Goal: Find specific page/section: Find specific page/section

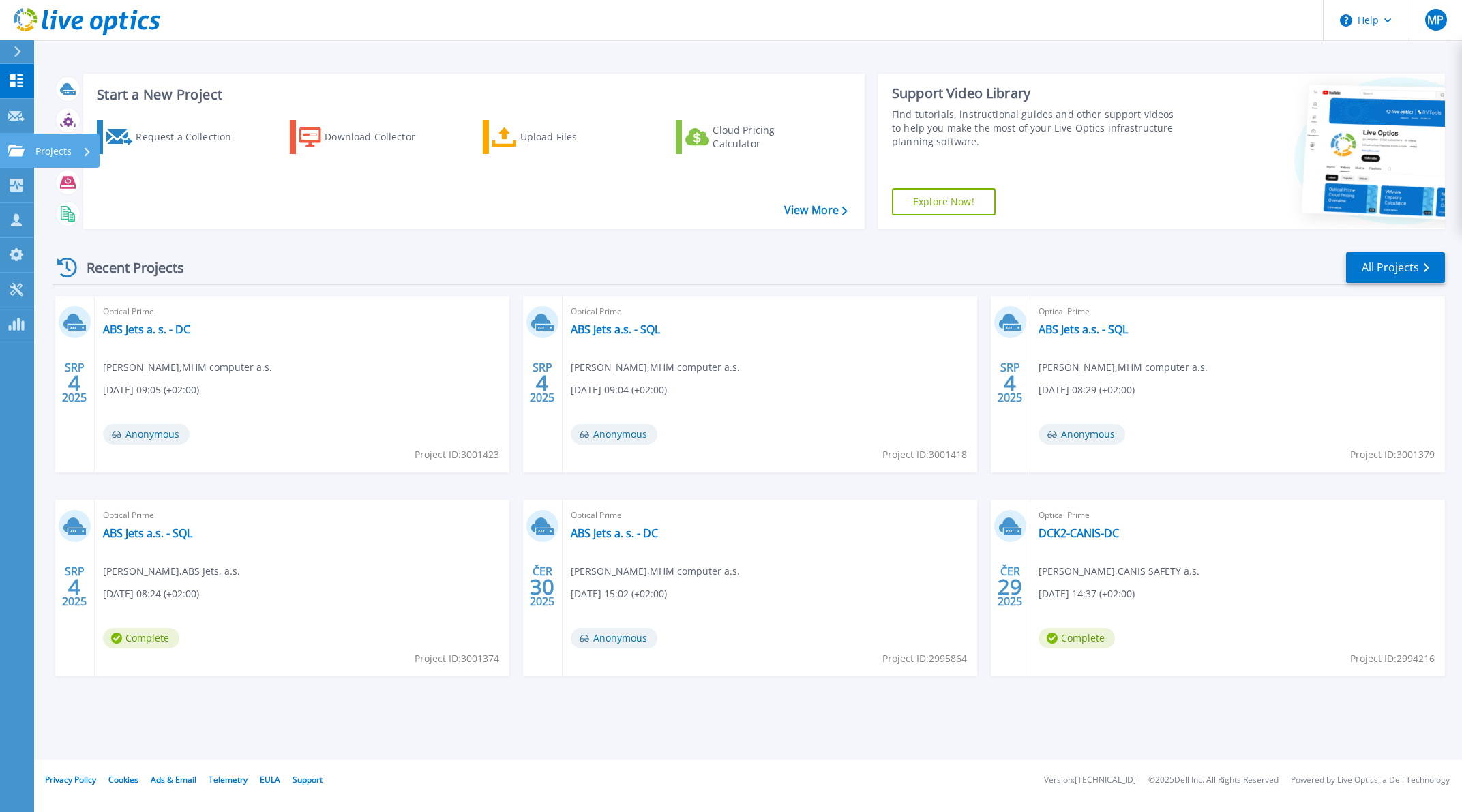
click at [18, 151] on icon at bounding box center [16, 150] width 16 height 12
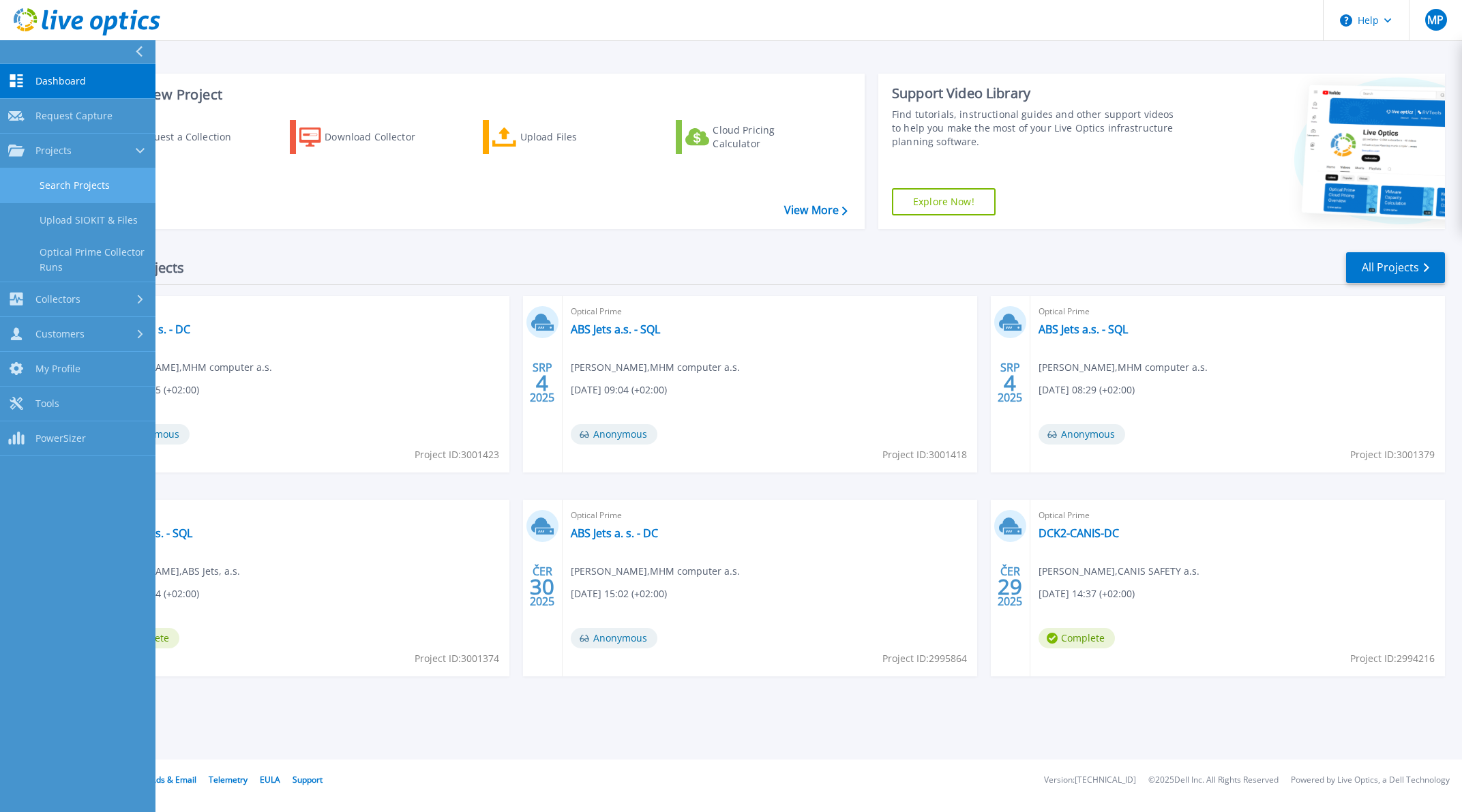
click at [100, 183] on link "Search Projects" at bounding box center [78, 185] width 155 height 35
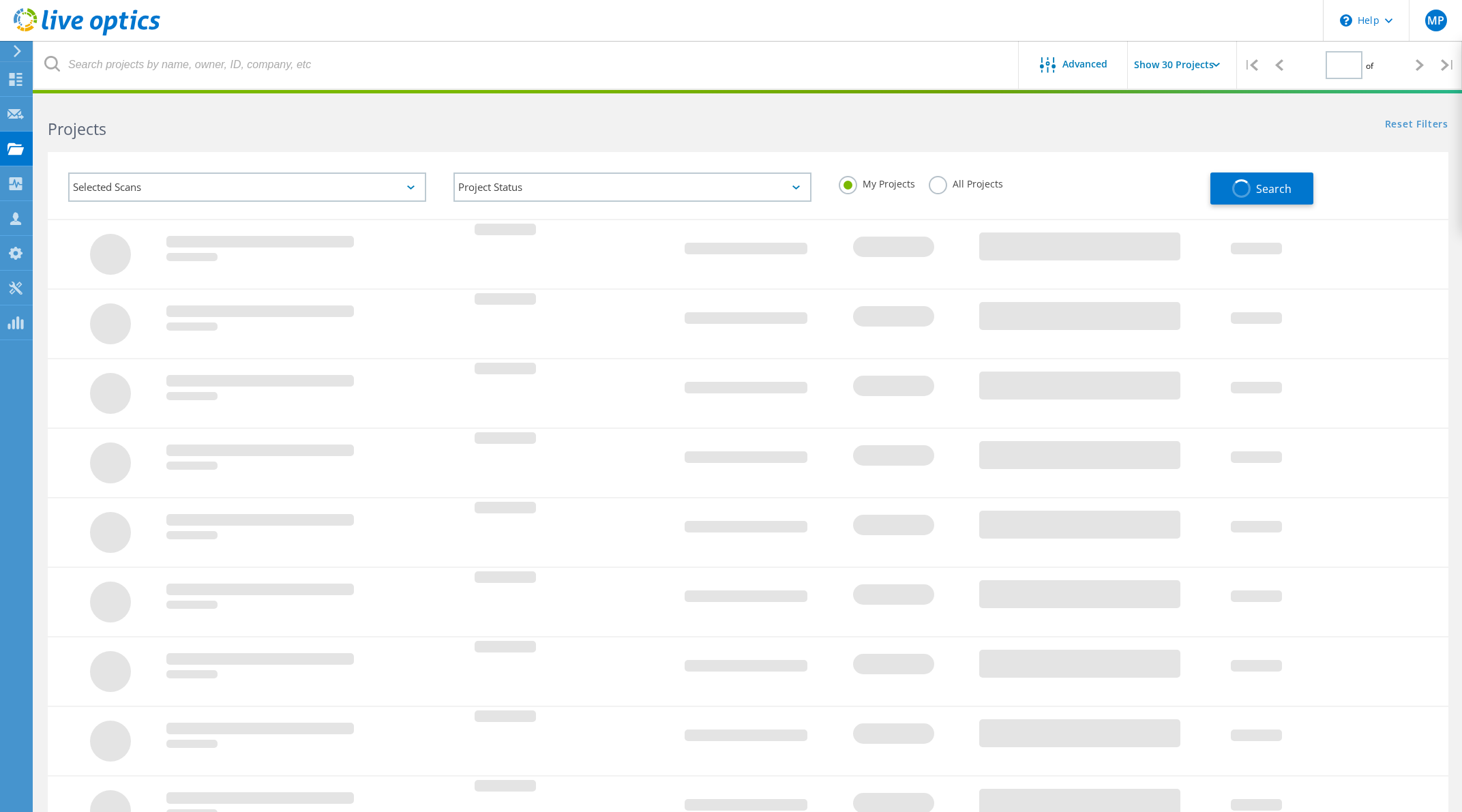
type input "1"
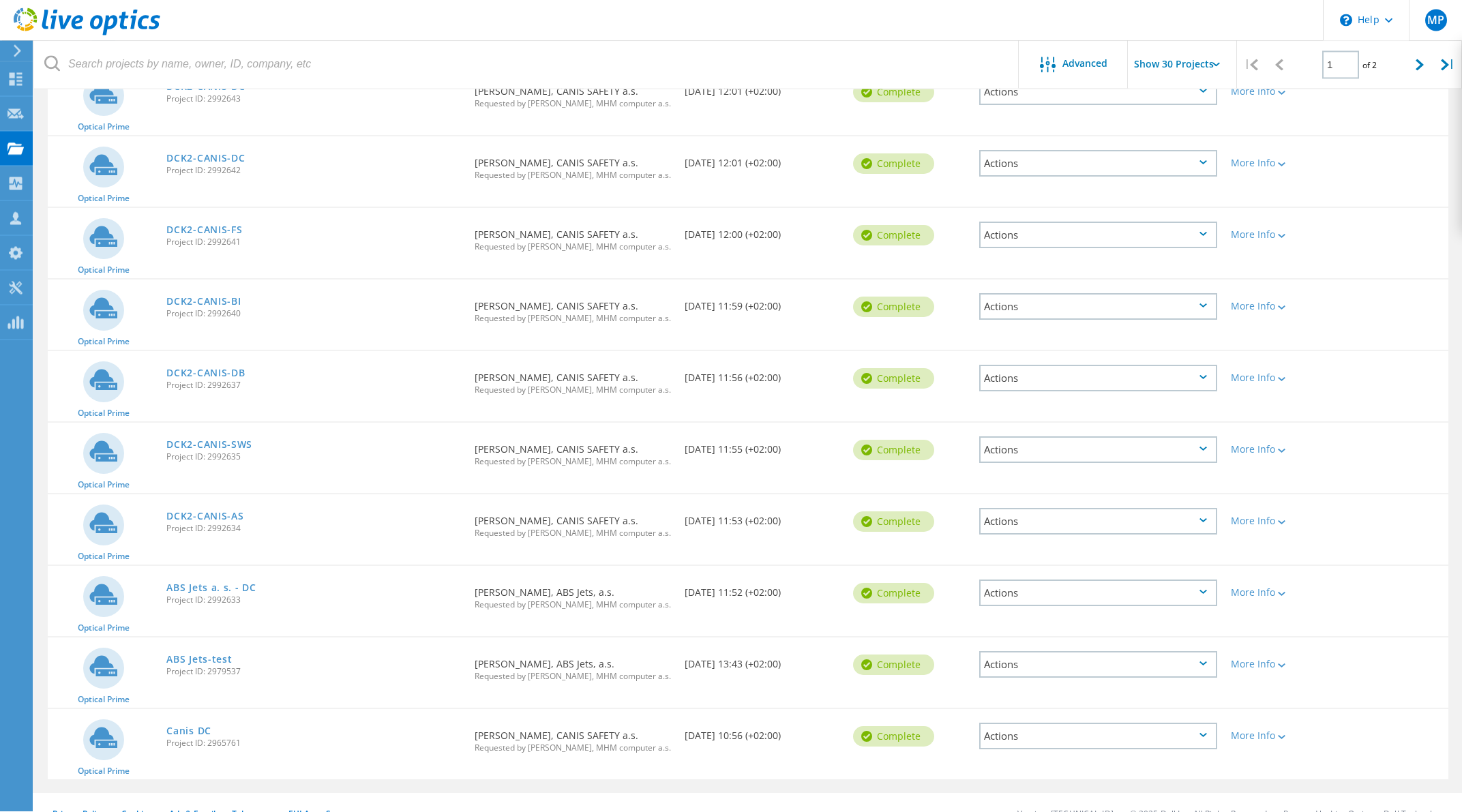
scroll to position [1612, 0]
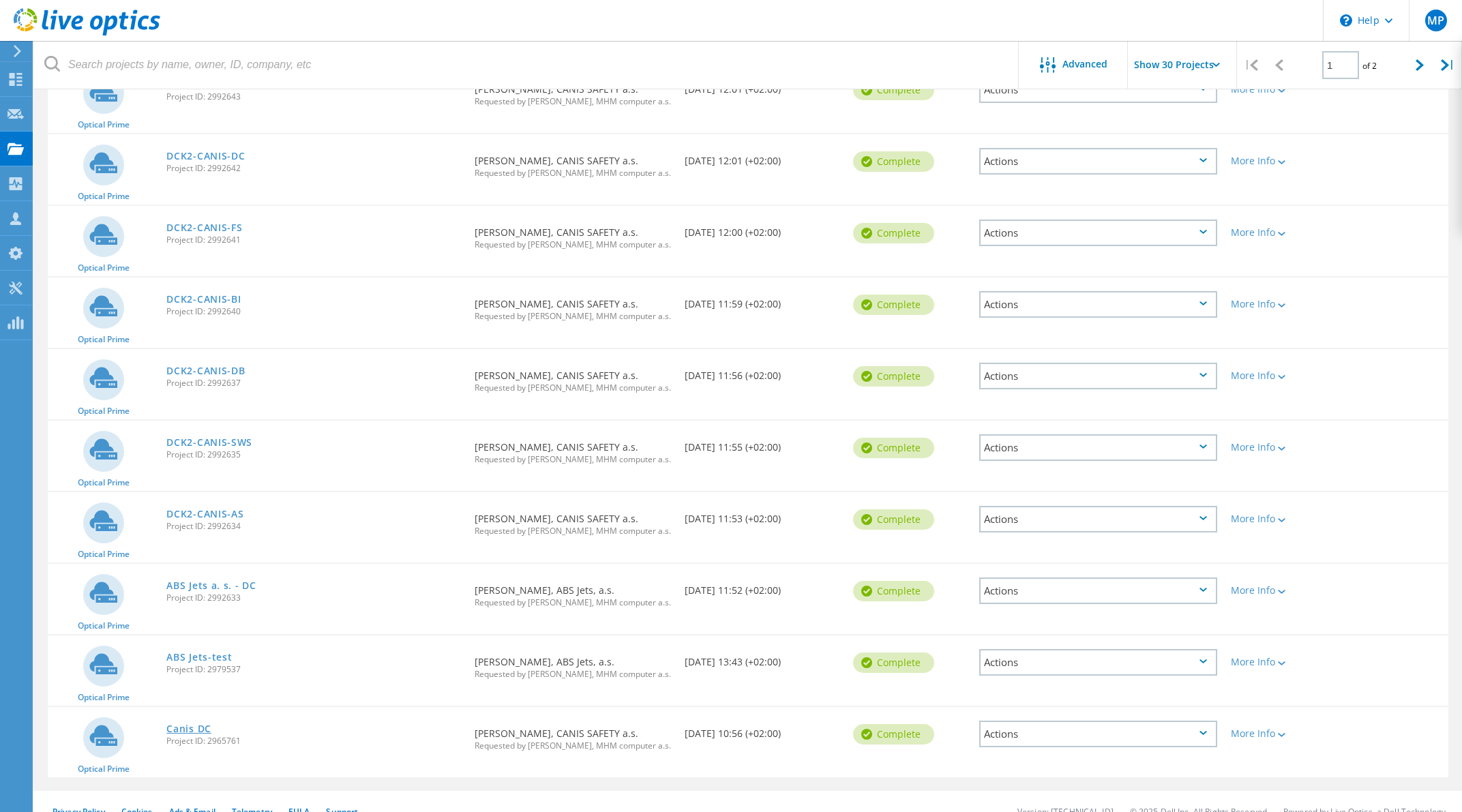
click at [187, 724] on link "Canis DC" at bounding box center [189, 728] width 45 height 10
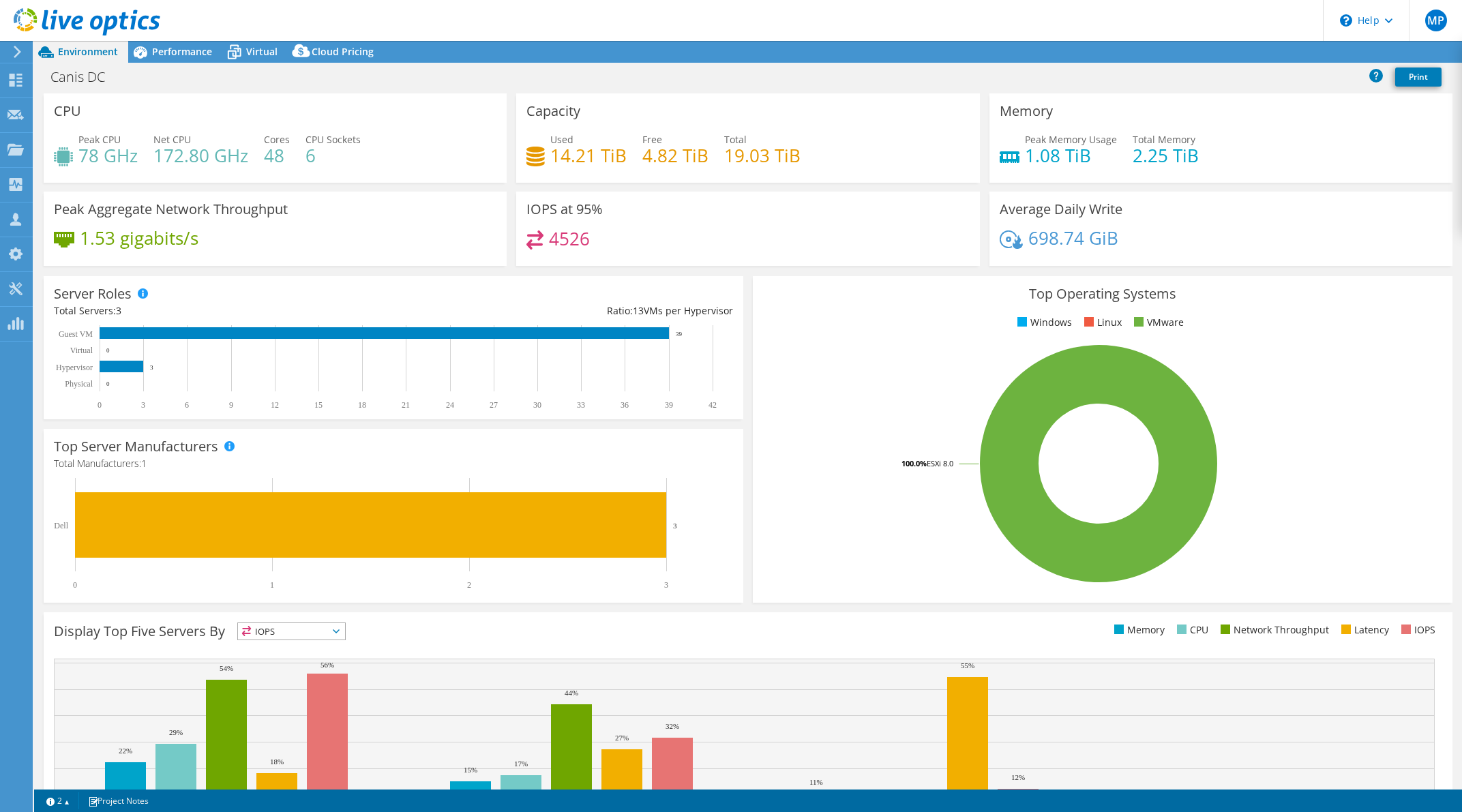
select select "EUFrankfurt"
select select "USD"
